Goal: Task Accomplishment & Management: Manage account settings

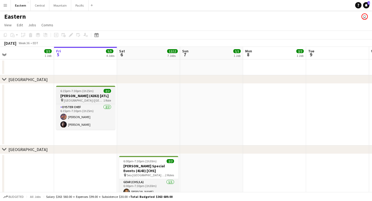
click at [92, 92] on span "6:15pm-7:30pm (1h15m)" at bounding box center [76, 91] width 33 height 4
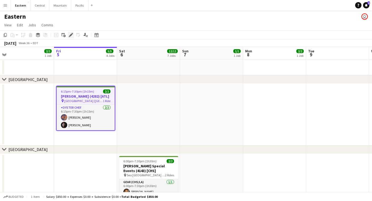
click at [71, 36] on icon at bounding box center [70, 35] width 3 height 3
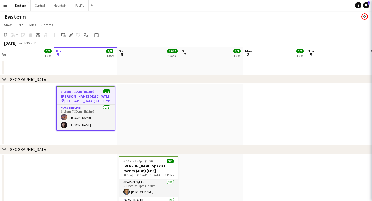
type input "**********"
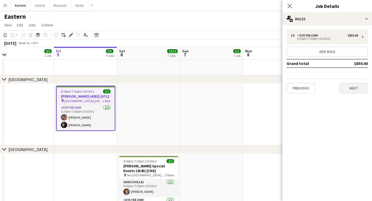
click at [365, 90] on button "Next" at bounding box center [353, 88] width 28 height 11
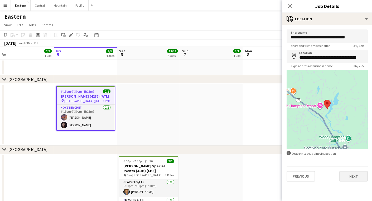
click at [353, 180] on button "Next" at bounding box center [353, 176] width 28 height 11
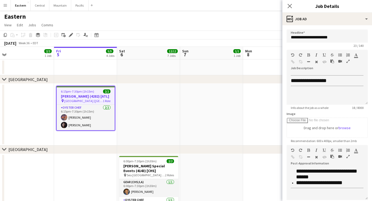
scroll to position [190, 0]
click at [288, 9] on app-icon "Close pop-in" at bounding box center [290, 6] width 8 height 8
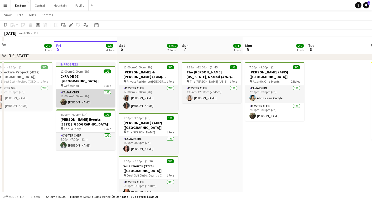
scroll to position [197, 0]
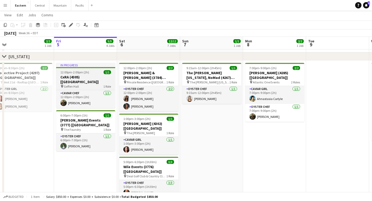
click at [88, 72] on span "12:00pm-2:00pm (2h)" at bounding box center [74, 72] width 29 height 4
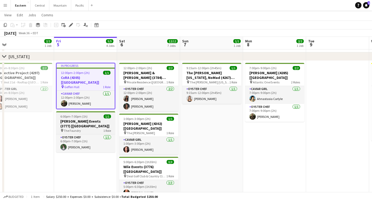
click at [83, 121] on h3 "[PERSON_NAME] Events (3777) [[GEOGRAPHIC_DATA]]" at bounding box center [85, 123] width 59 height 9
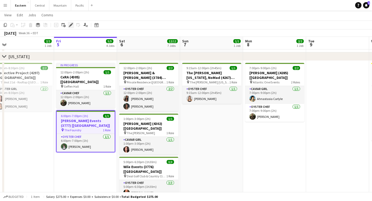
click at [70, 27] on icon at bounding box center [69, 26] width 1 height 1
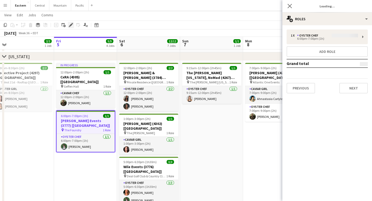
type input "**********"
click at [336, 89] on div "Previous Next" at bounding box center [327, 86] width 81 height 15
click at [354, 94] on div "1 x Oyster Chef $275.00 6:00pm-7:00pm (1h) Add role Grand total $275.00 Previou…" at bounding box center [327, 61] width 90 height 73
click at [354, 89] on button "Next" at bounding box center [353, 88] width 28 height 11
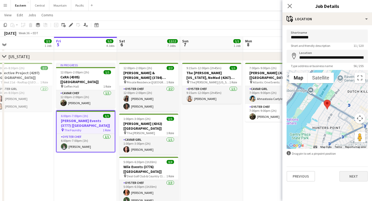
click at [355, 177] on button "Next" at bounding box center [353, 176] width 28 height 11
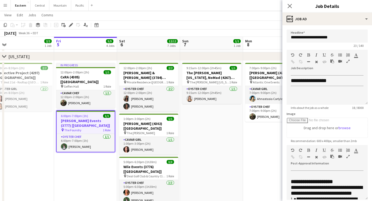
click at [347, 156] on icon "button" at bounding box center [347, 157] width 3 height 4
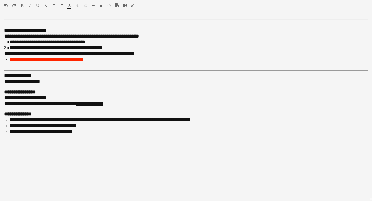
click at [134, 4] on icon "button" at bounding box center [132, 5] width 3 height 4
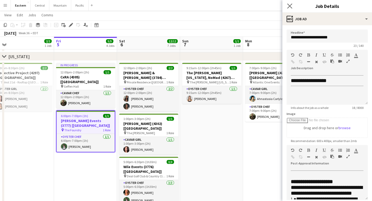
click at [287, 8] on app-icon "Close pop-in" at bounding box center [290, 6] width 8 height 8
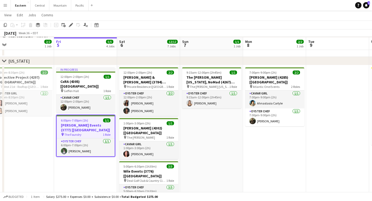
scroll to position [194, 0]
